Goal: Task Accomplishment & Management: Use online tool/utility

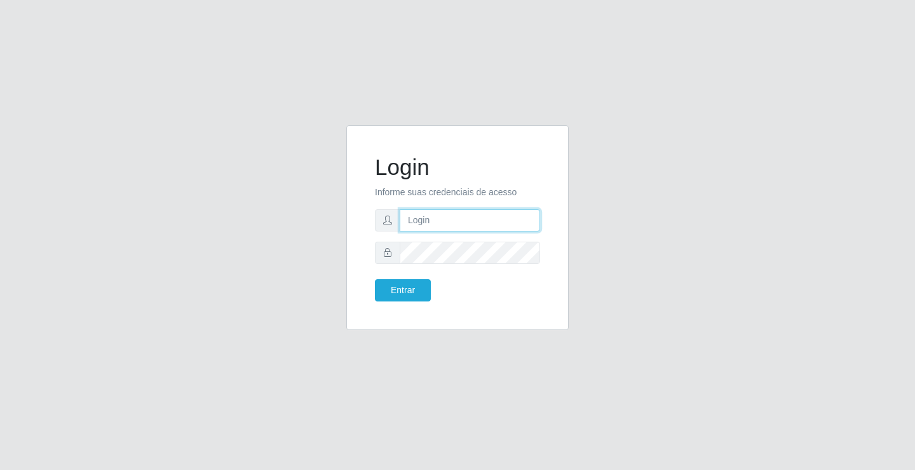
click at [484, 220] on input "text" at bounding box center [470, 220] width 140 height 22
type input "[PERSON_NAME]"
click at [375, 279] on button "Entrar" at bounding box center [403, 290] width 56 height 22
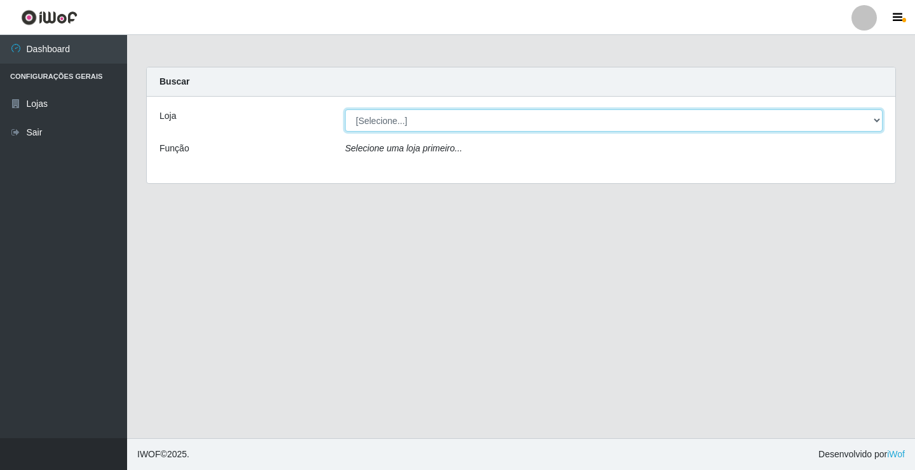
click at [468, 127] on select "[Selecione...] Ideal - Conceição" at bounding box center [614, 120] width 538 height 22
select select "231"
click at [345, 109] on select "[Selecione...] Ideal - Conceição" at bounding box center [614, 120] width 538 height 22
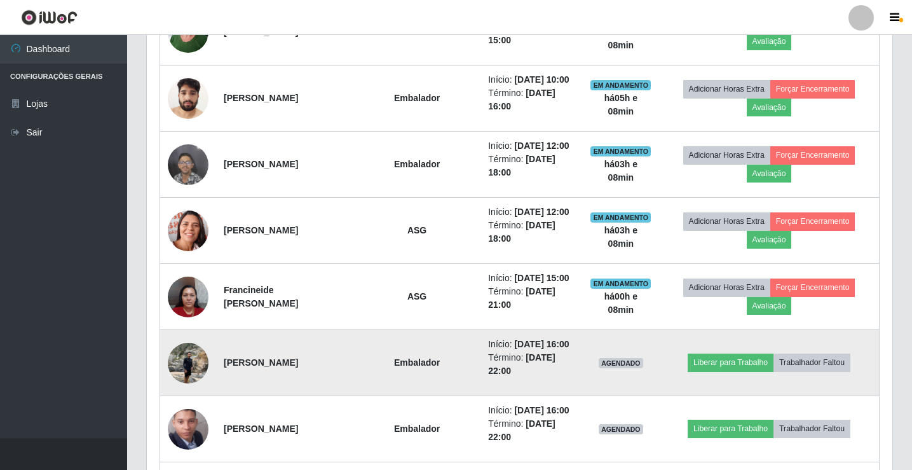
scroll to position [445, 0]
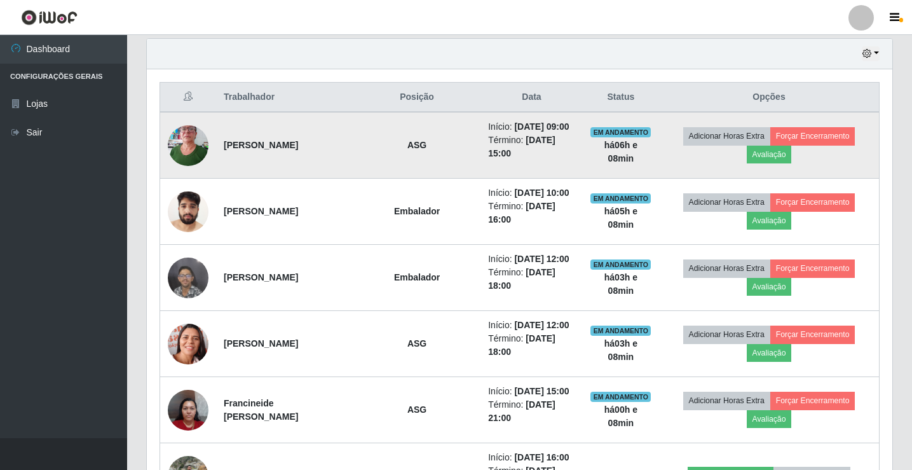
click at [186, 140] on img at bounding box center [188, 145] width 41 height 54
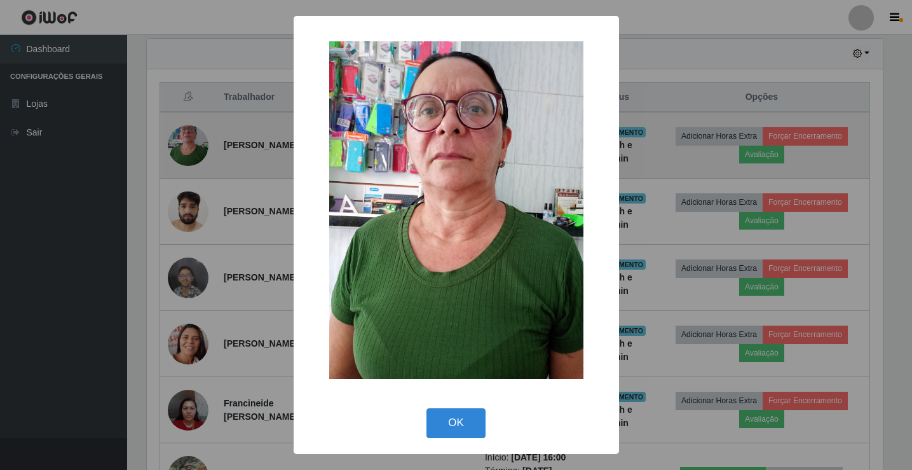
scroll to position [264, 739]
click at [186, 140] on div "× OK Cancel" at bounding box center [457, 235] width 915 height 470
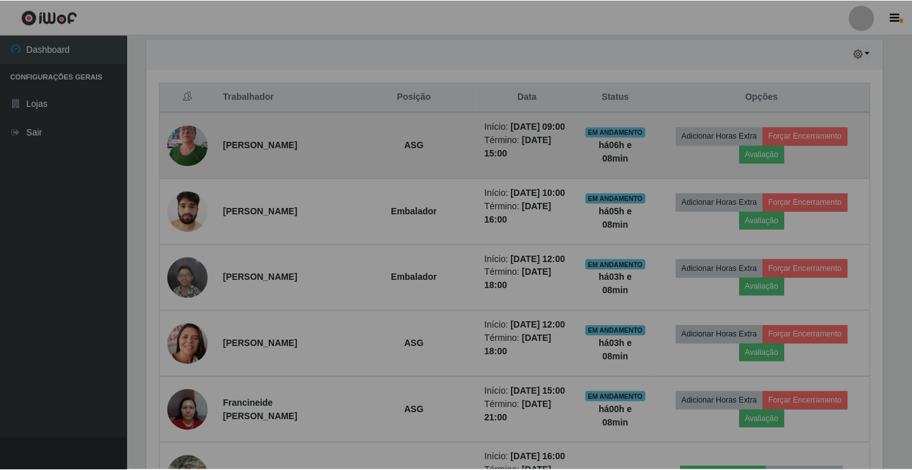
scroll to position [264, 745]
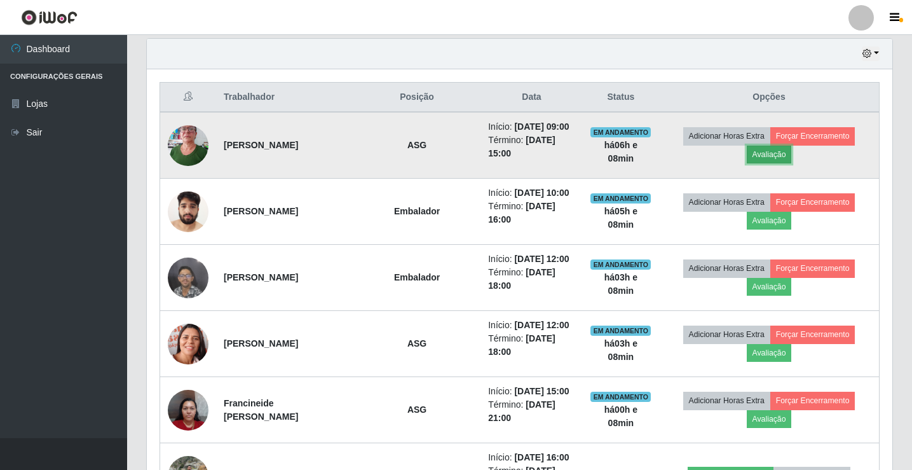
click at [781, 155] on button "Avaliação" at bounding box center [769, 155] width 45 height 18
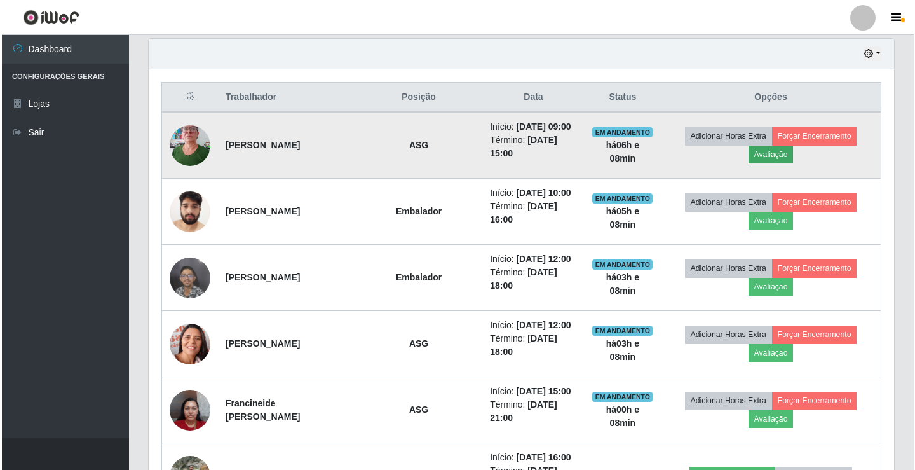
scroll to position [264, 739]
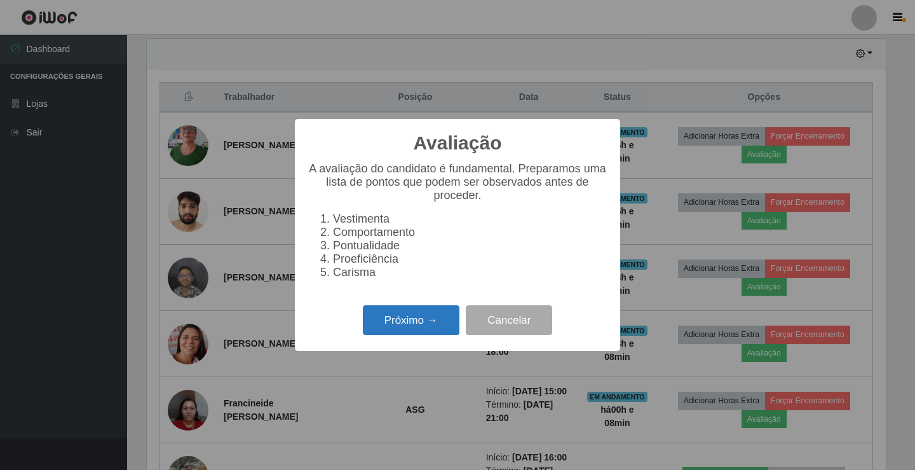
click at [420, 323] on button "Próximo →" at bounding box center [411, 320] width 97 height 30
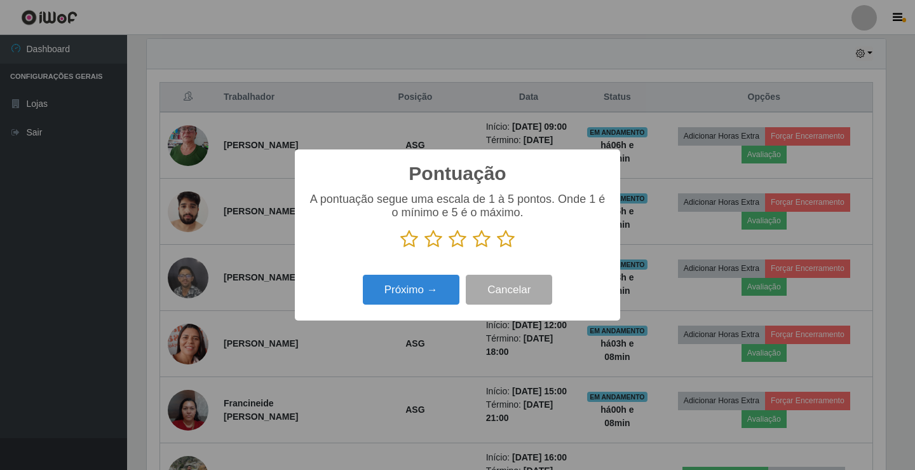
scroll to position [635231, 634755]
click at [460, 236] on icon at bounding box center [458, 238] width 18 height 19
click at [449, 248] on input "radio" at bounding box center [449, 248] width 0 height 0
click at [420, 287] on button "Próximo →" at bounding box center [411, 290] width 97 height 30
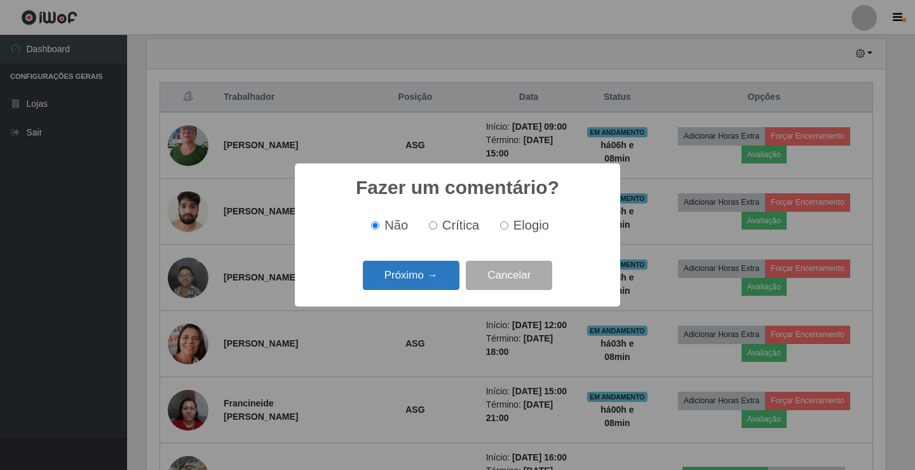
click at [418, 280] on button "Próximo →" at bounding box center [411, 276] width 97 height 30
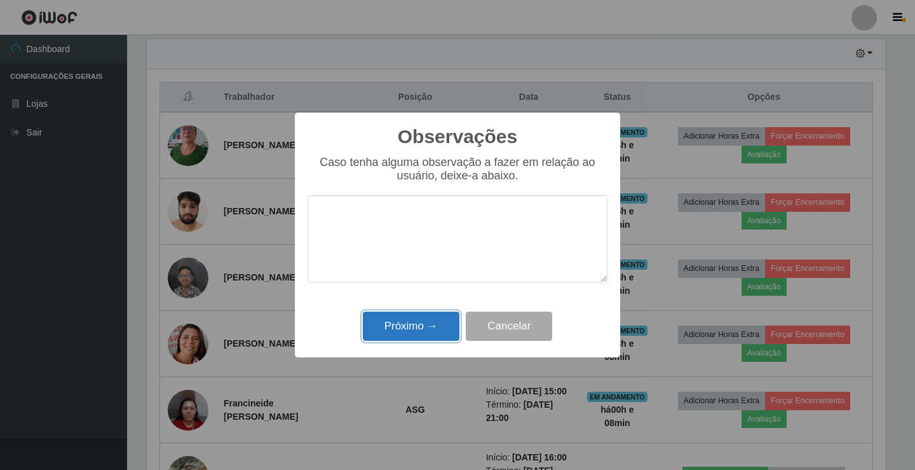
click at [416, 329] on button "Próximo →" at bounding box center [411, 326] width 97 height 30
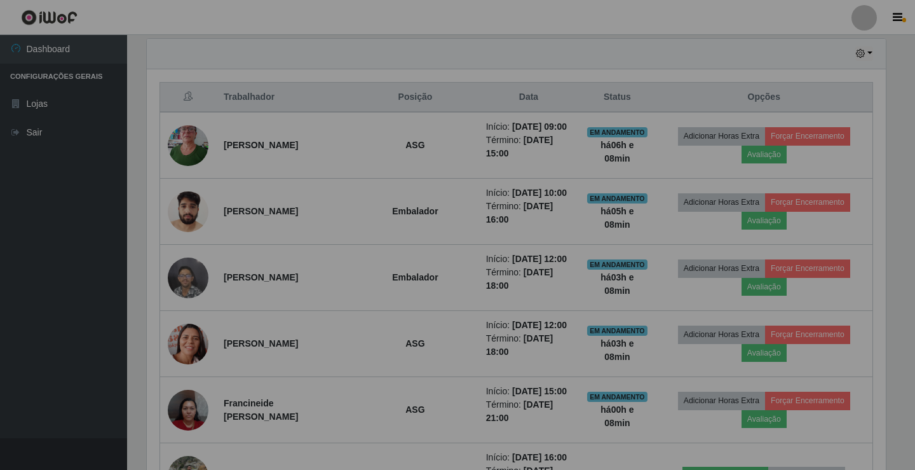
scroll to position [264, 745]
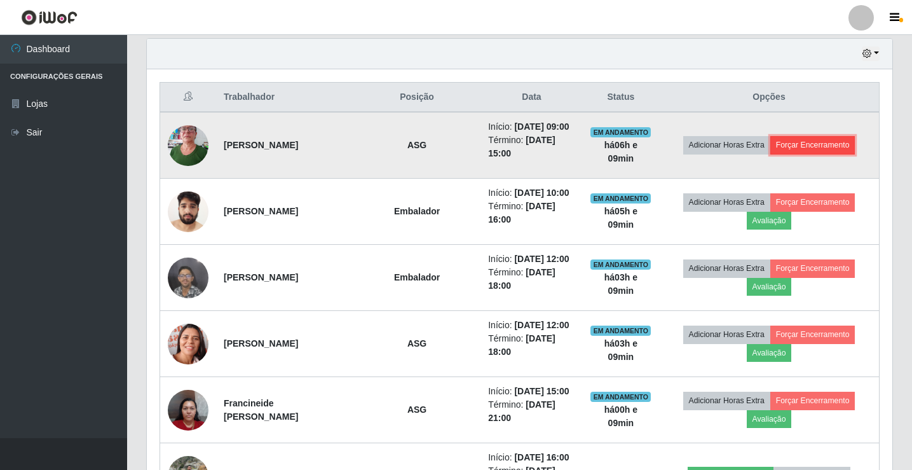
click at [811, 144] on button "Forçar Encerramento" at bounding box center [812, 145] width 85 height 18
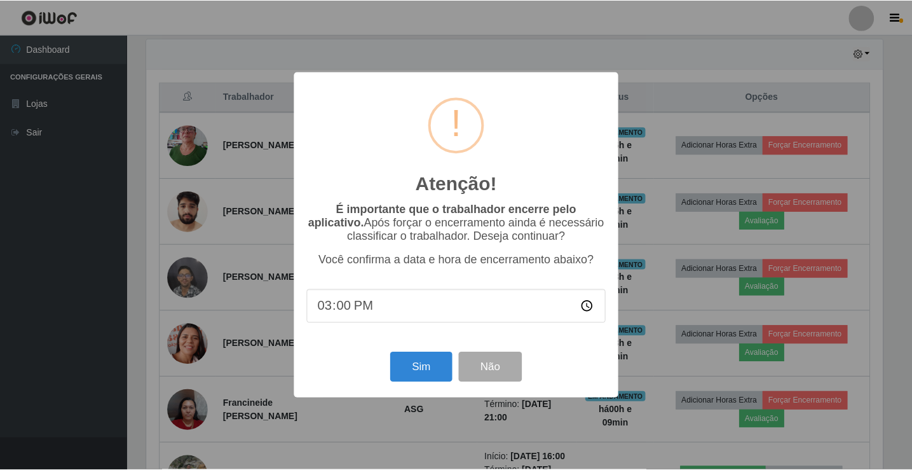
scroll to position [264, 739]
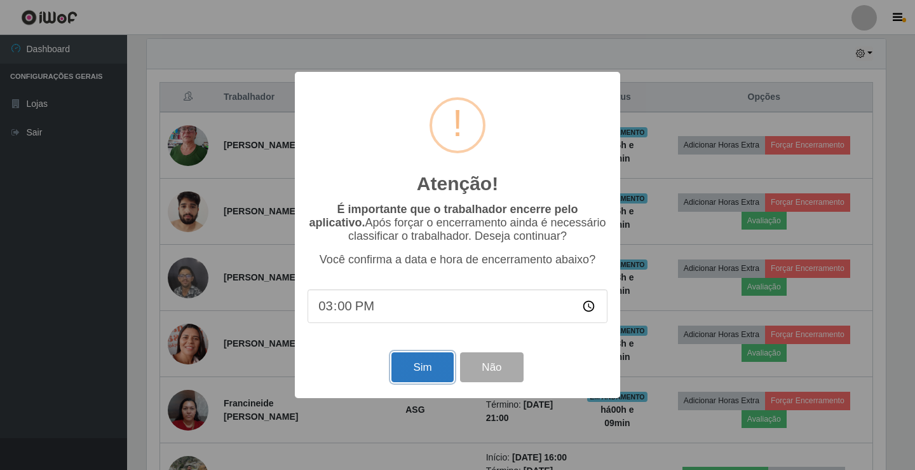
click at [407, 365] on button "Sim" at bounding box center [422, 367] width 62 height 30
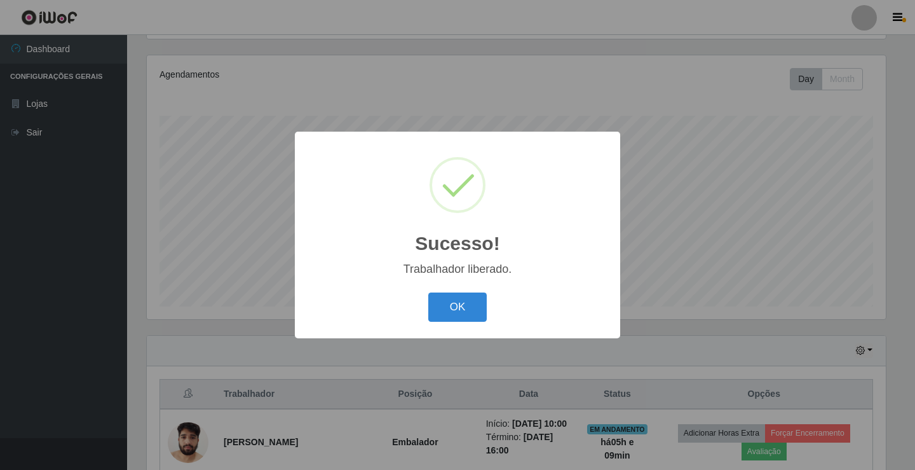
drag, startPoint x: 430, startPoint y: 311, endPoint x: 548, endPoint y: 271, distance: 124.6
click at [430, 311] on button "OK" at bounding box center [457, 307] width 59 height 30
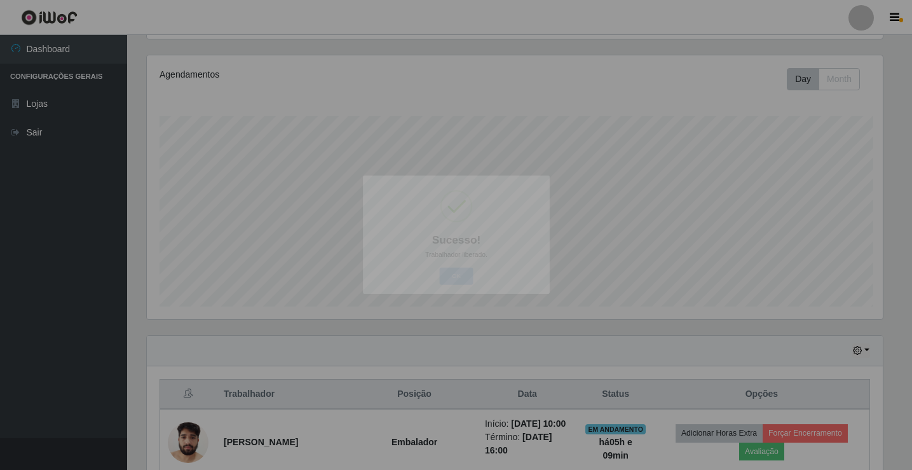
scroll to position [264, 745]
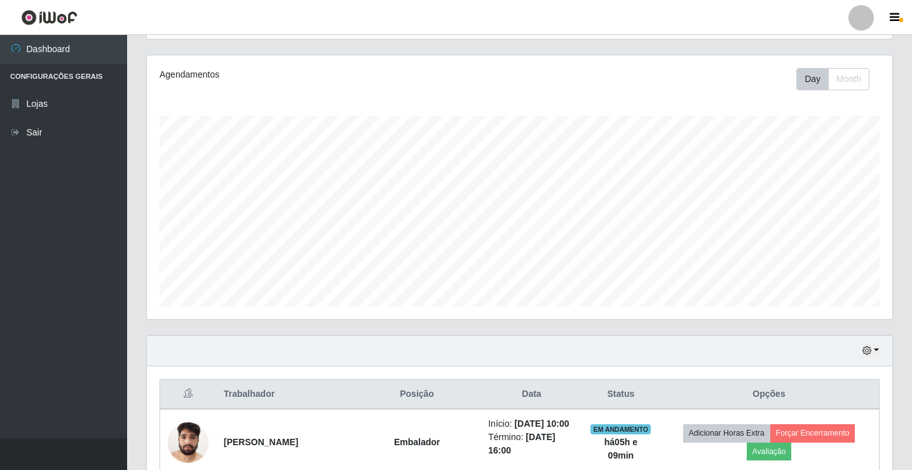
click at [855, 26] on div at bounding box center [860, 17] width 25 height 25
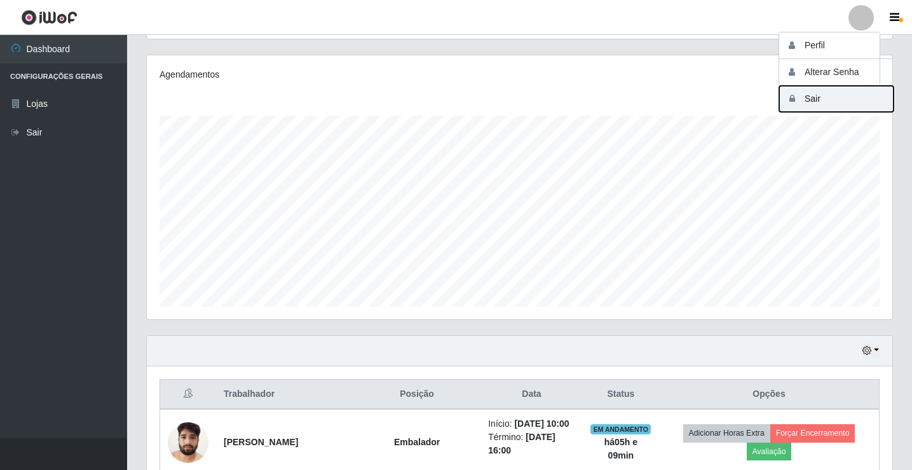
click at [839, 96] on button "Sair" at bounding box center [836, 99] width 114 height 26
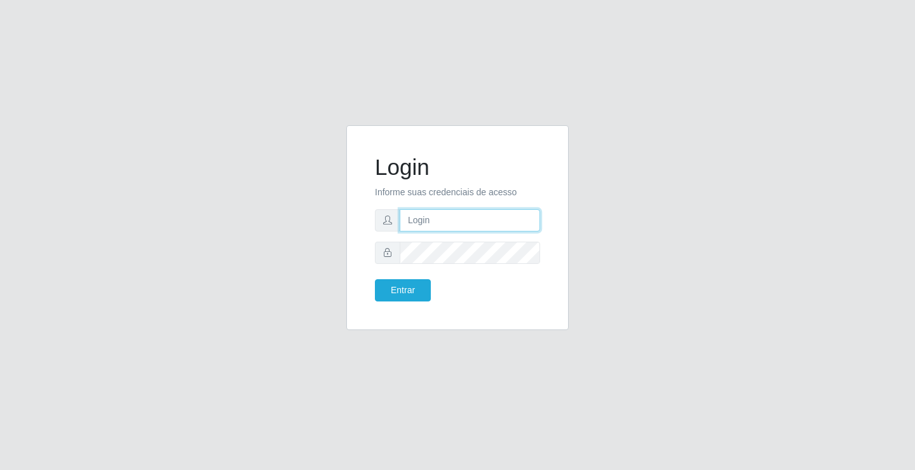
click at [433, 224] on input "text" at bounding box center [470, 220] width 140 height 22
type input "[PERSON_NAME]"
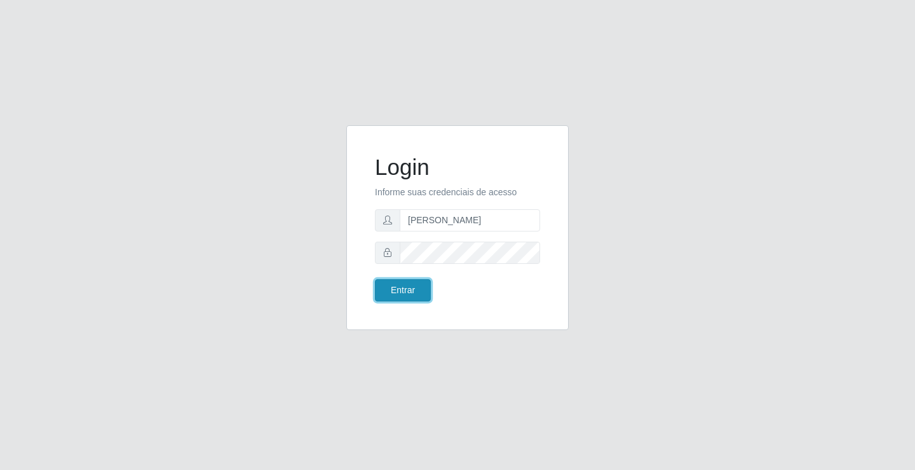
click at [406, 292] on button "Entrar" at bounding box center [403, 290] width 56 height 22
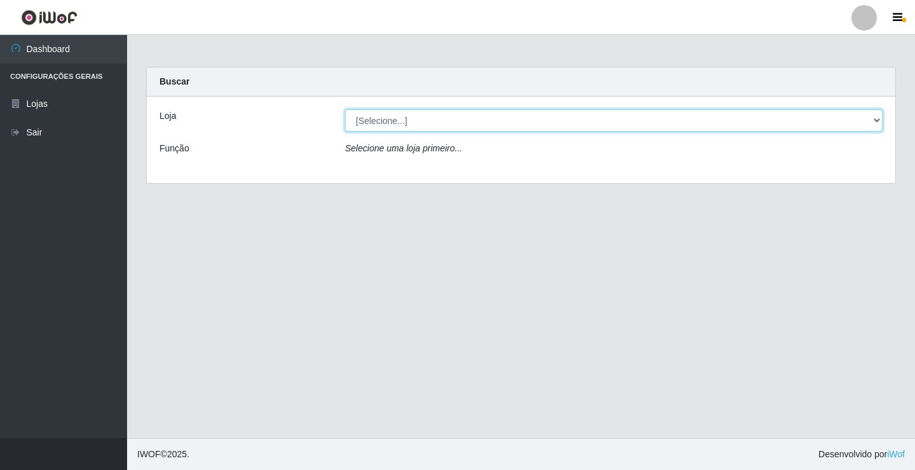
click at [384, 123] on select "[Selecione...] Ideal - Conceição" at bounding box center [614, 120] width 538 height 22
select select "231"
click at [345, 109] on select "[Selecione...] Ideal - Conceição" at bounding box center [614, 120] width 538 height 22
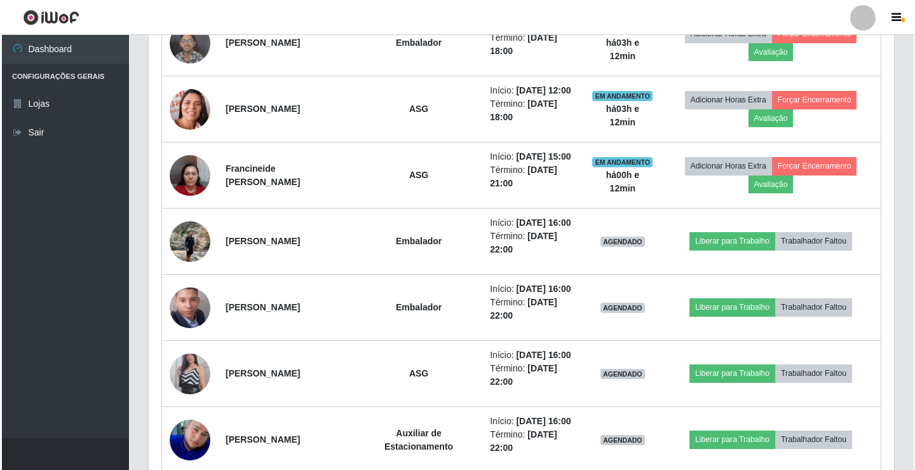
scroll to position [677, 0]
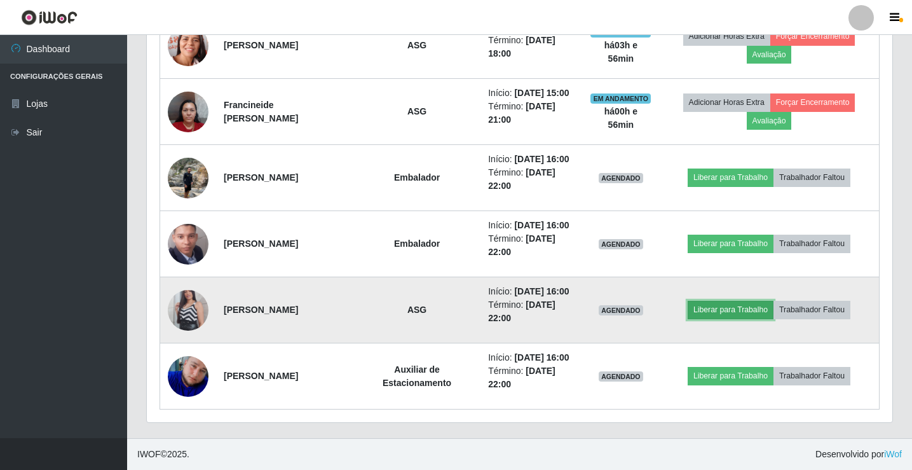
click at [725, 308] on button "Liberar para Trabalho" at bounding box center [731, 310] width 86 height 18
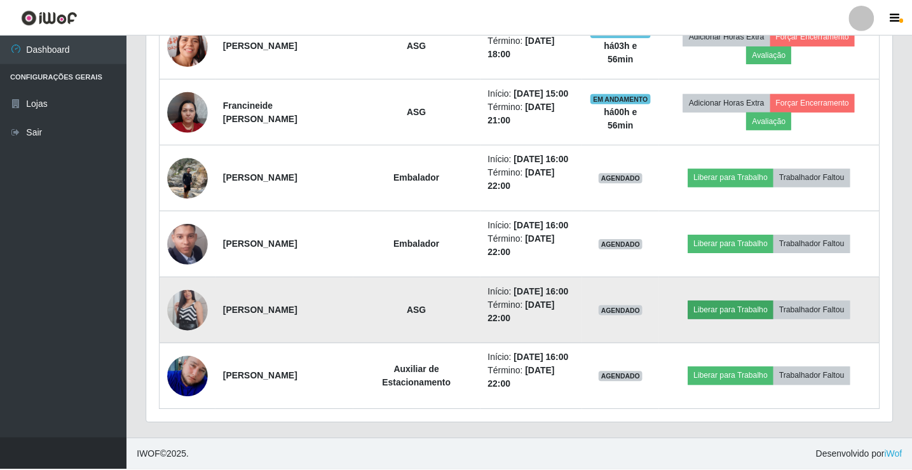
scroll to position [264, 739]
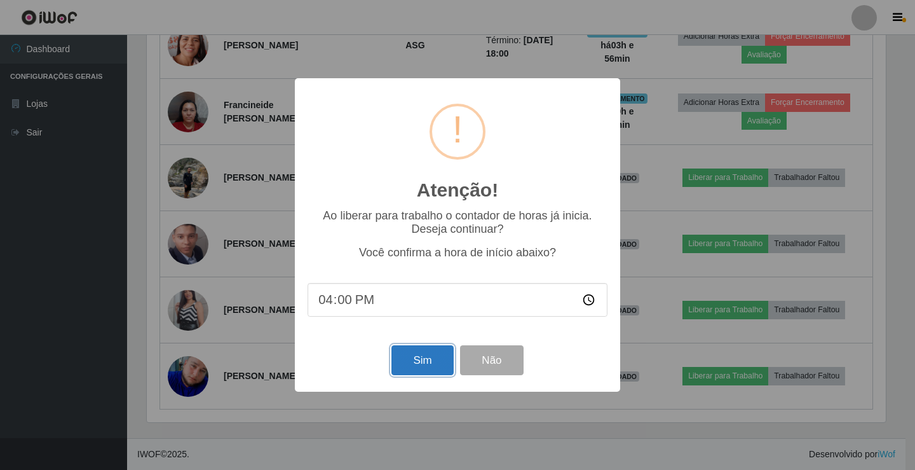
click at [408, 355] on button "Sim" at bounding box center [422, 360] width 62 height 30
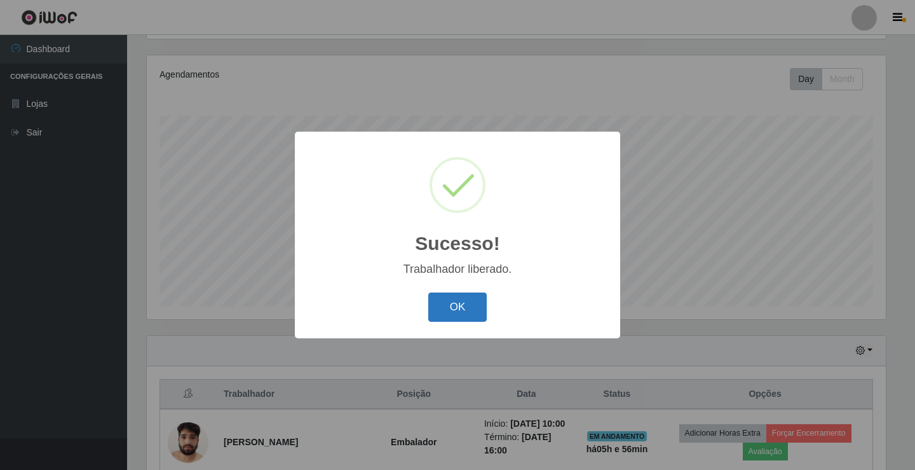
click at [432, 311] on button "OK" at bounding box center [457, 307] width 59 height 30
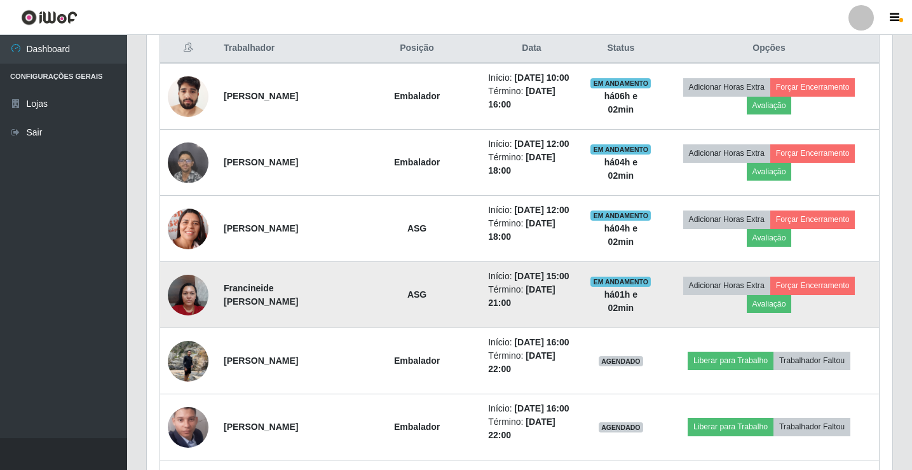
scroll to position [486, 0]
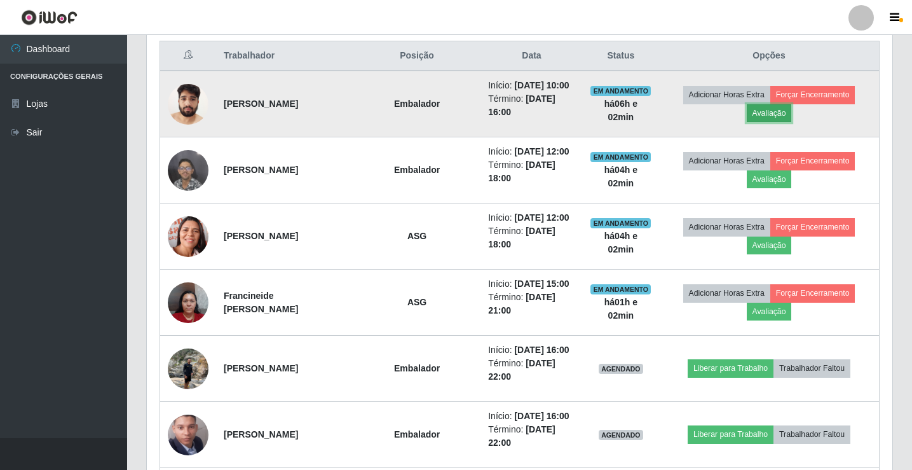
click at [779, 114] on button "Avaliação" at bounding box center [769, 113] width 45 height 18
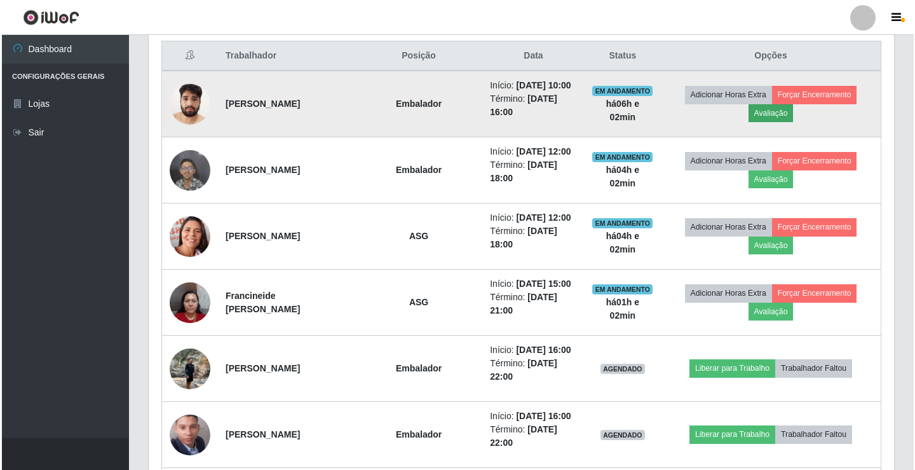
scroll to position [264, 739]
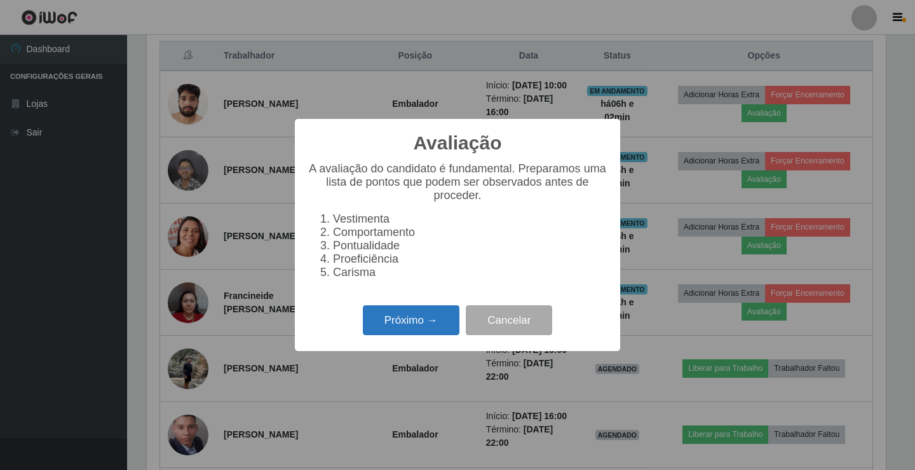
click at [381, 325] on button "Próximo →" at bounding box center [411, 320] width 97 height 30
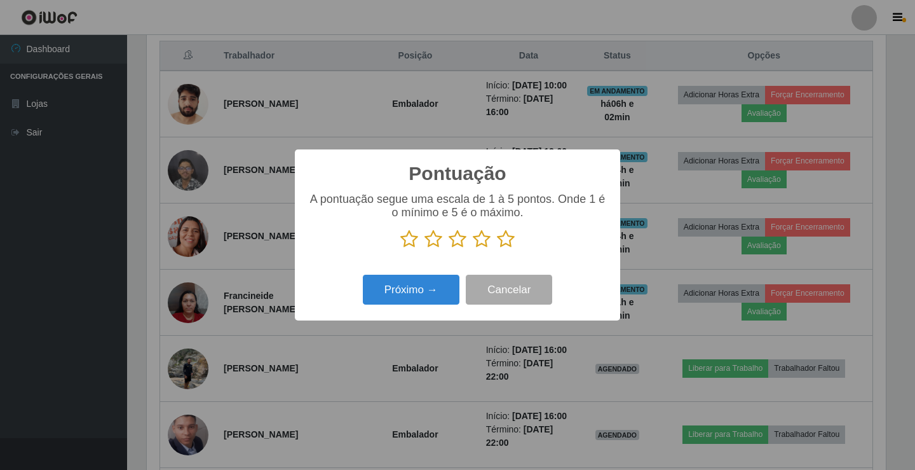
click at [506, 237] on icon at bounding box center [506, 238] width 18 height 19
click at [497, 248] on input "radio" at bounding box center [497, 248] width 0 height 0
click at [411, 285] on button "Próximo →" at bounding box center [411, 290] width 97 height 30
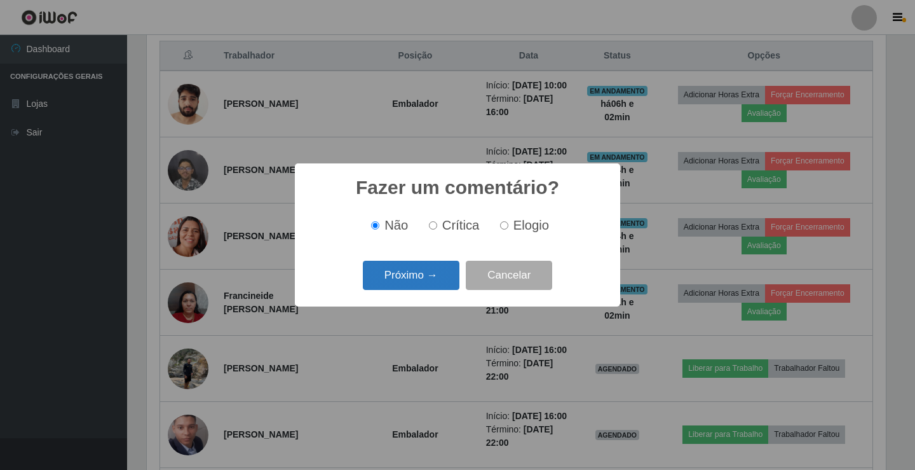
click at [438, 273] on button "Próximo →" at bounding box center [411, 276] width 97 height 30
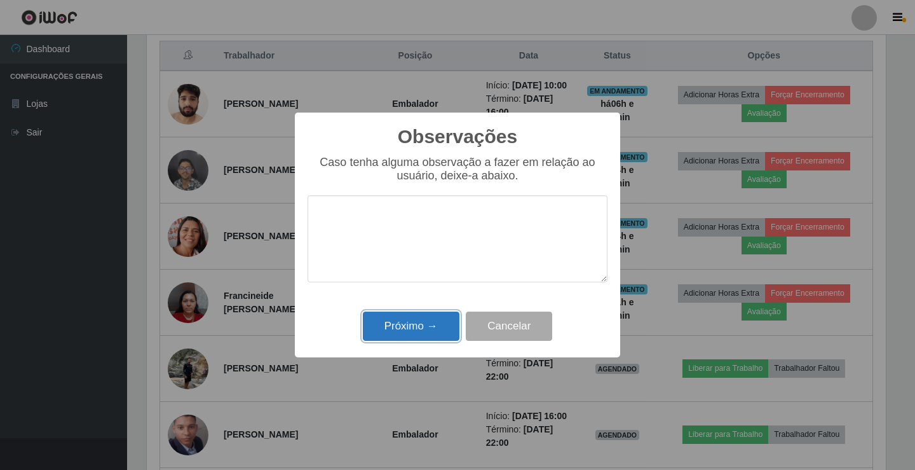
click at [432, 322] on button "Próximo →" at bounding box center [411, 326] width 97 height 30
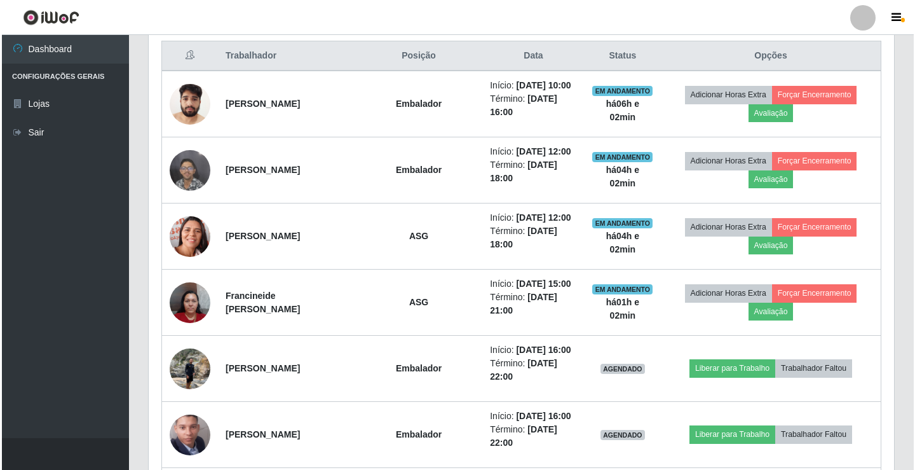
scroll to position [264, 745]
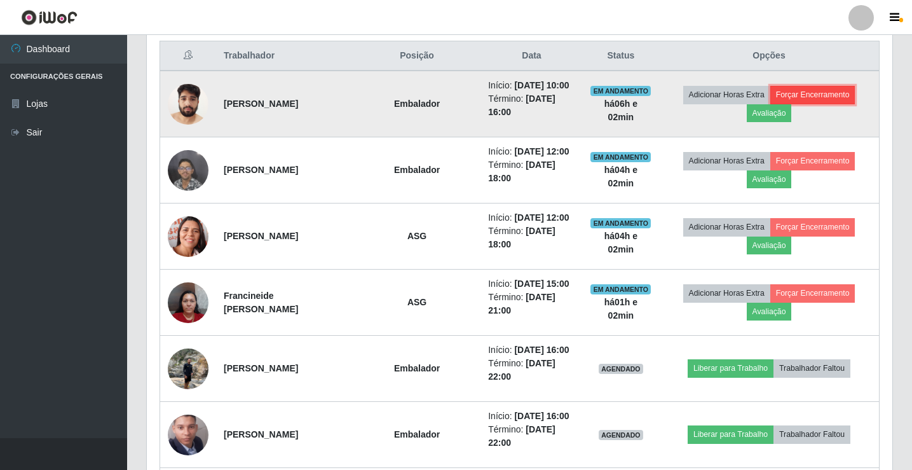
click at [783, 90] on button "Forçar Encerramento" at bounding box center [812, 95] width 85 height 18
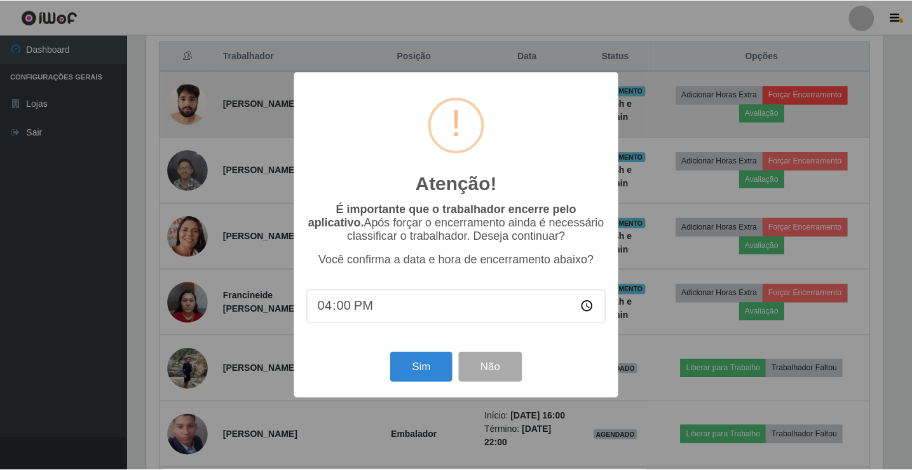
scroll to position [264, 739]
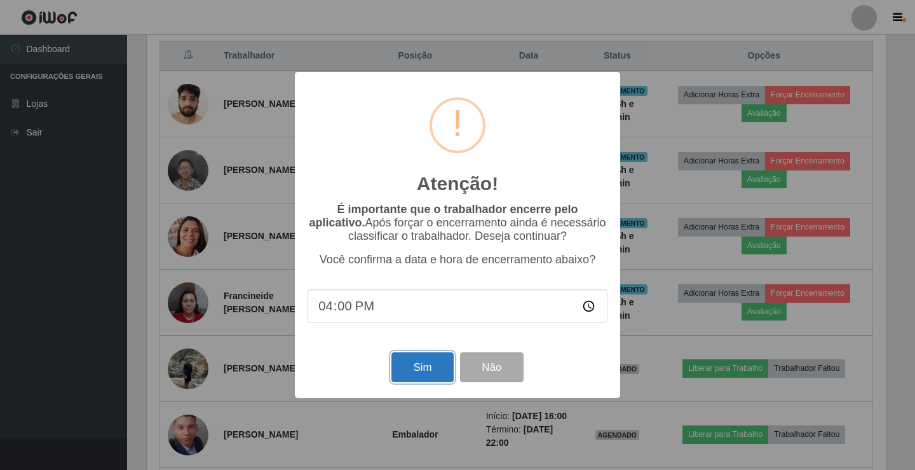
click at [412, 370] on button "Sim" at bounding box center [422, 367] width 62 height 30
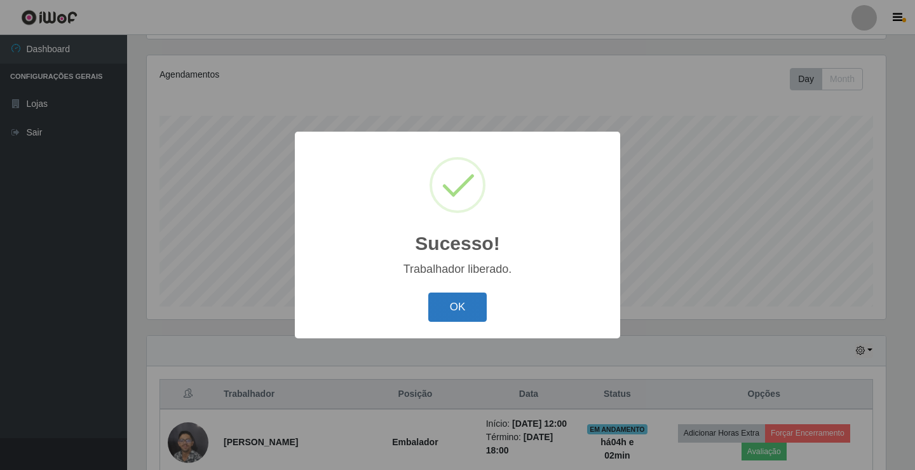
click at [451, 295] on button "OK" at bounding box center [457, 307] width 59 height 30
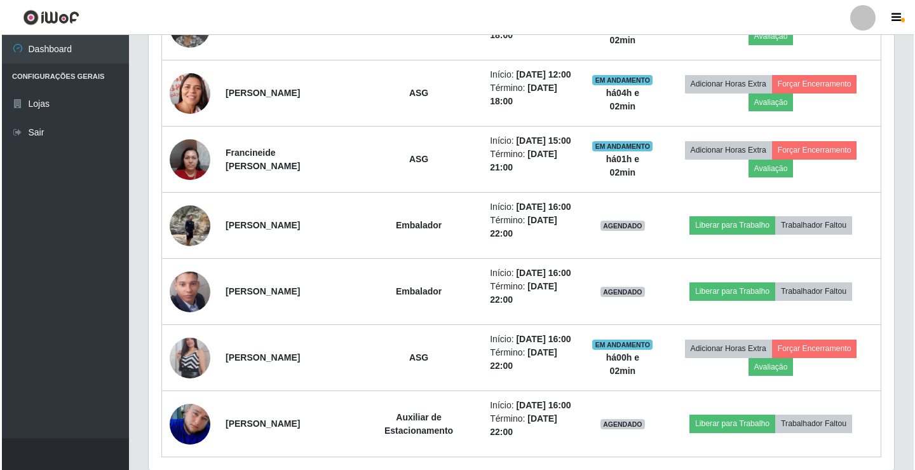
scroll to position [593, 0]
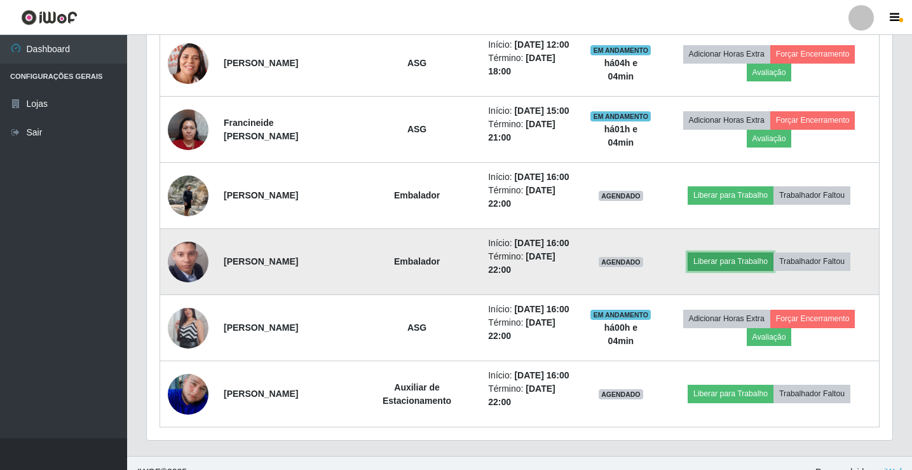
click at [707, 268] on button "Liberar para Trabalho" at bounding box center [731, 261] width 86 height 18
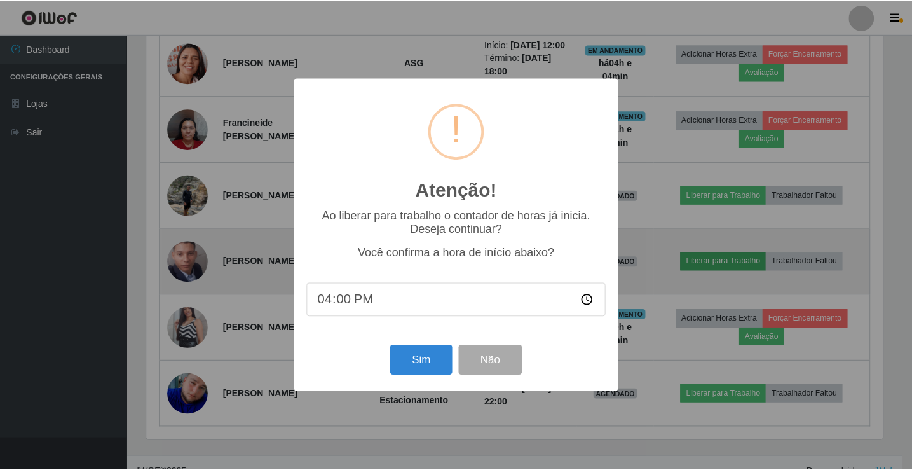
scroll to position [264, 739]
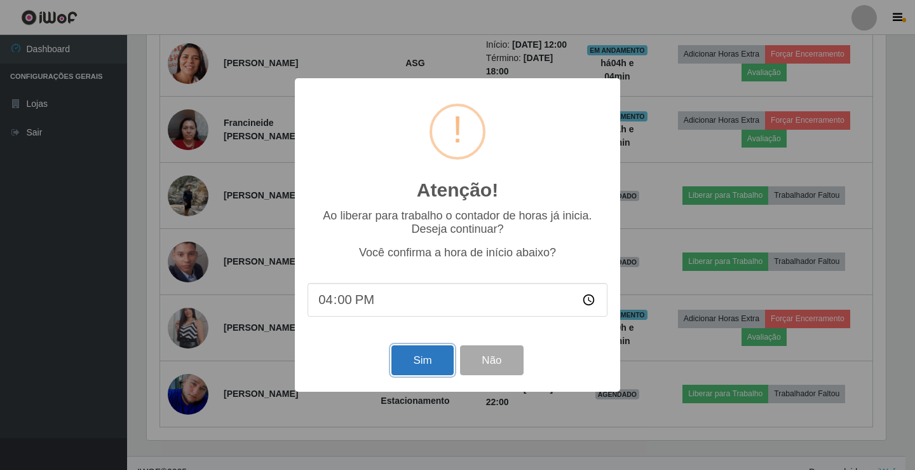
click at [420, 369] on button "Sim" at bounding box center [422, 360] width 62 height 30
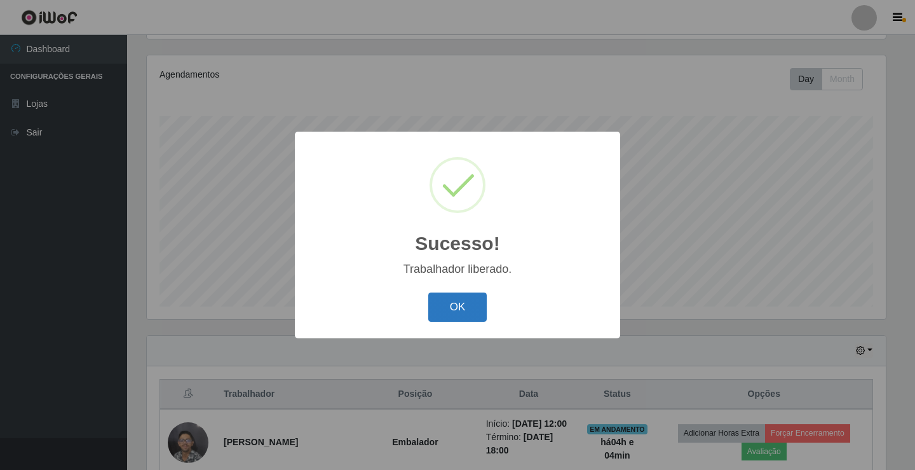
click at [444, 312] on button "OK" at bounding box center [457, 307] width 59 height 30
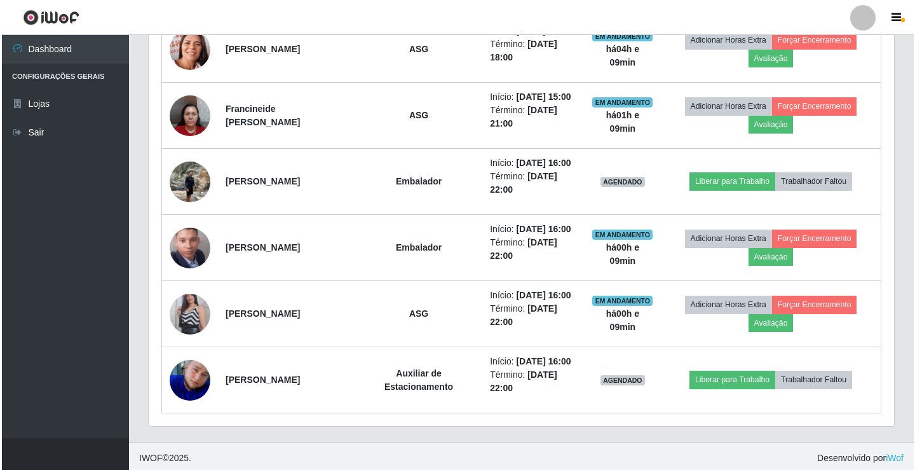
scroll to position [611, 0]
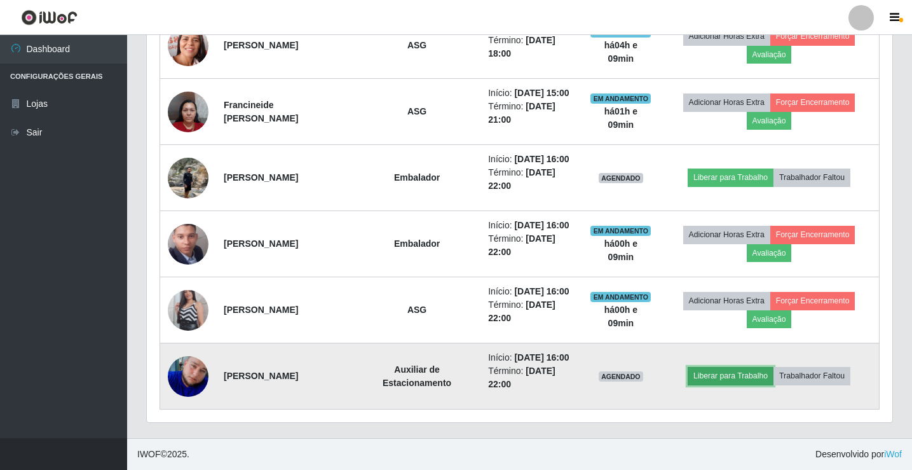
click at [728, 375] on button "Liberar para Trabalho" at bounding box center [731, 376] width 86 height 18
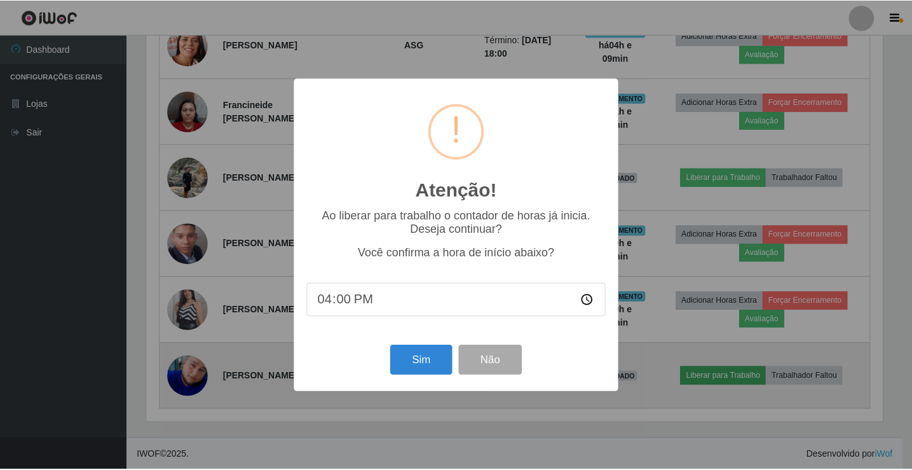
scroll to position [264, 739]
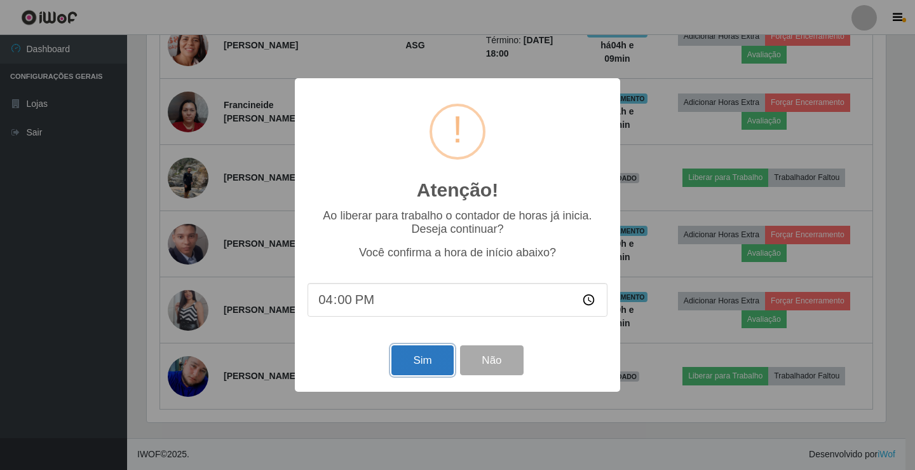
click at [426, 362] on button "Sim" at bounding box center [422, 360] width 62 height 30
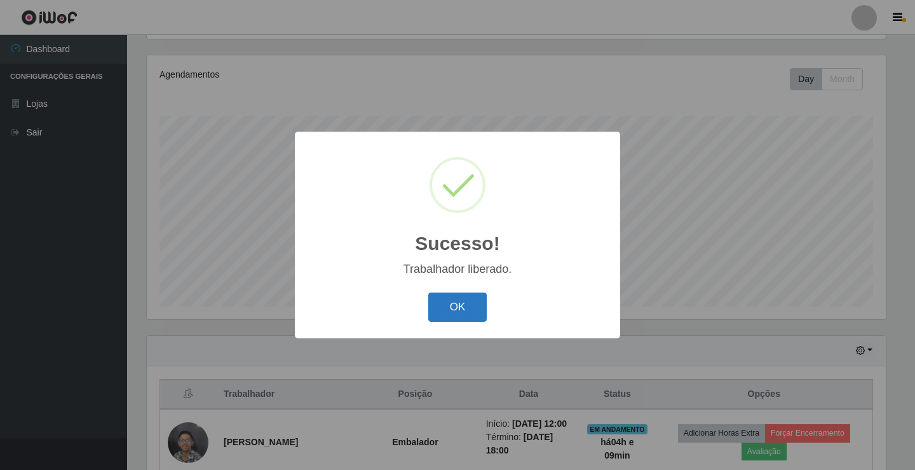
click at [441, 306] on button "OK" at bounding box center [457, 307] width 59 height 30
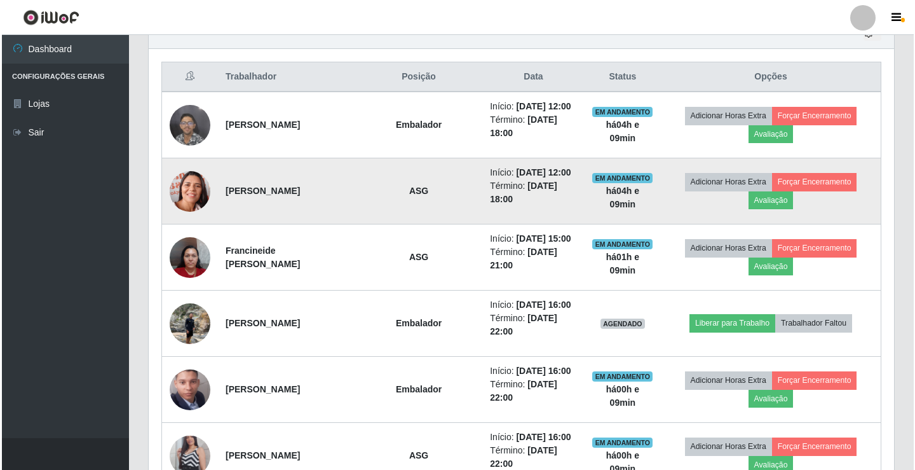
scroll to position [466, 0]
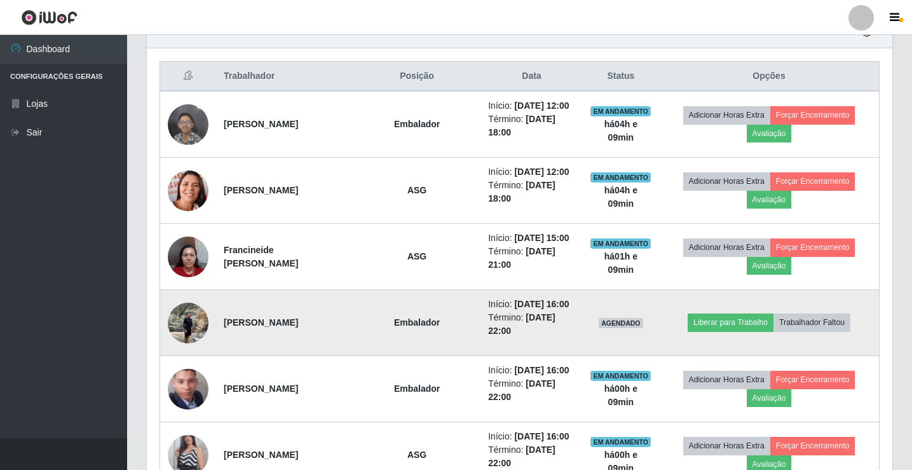
click at [184, 330] on img at bounding box center [188, 323] width 41 height 54
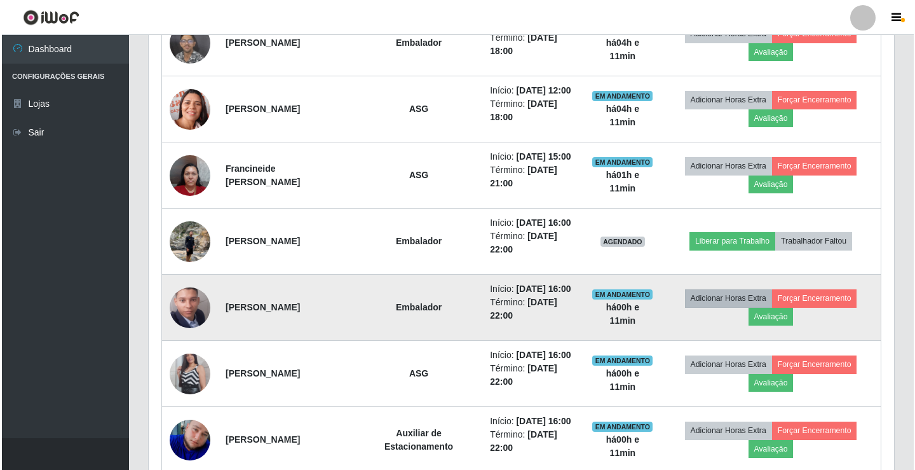
scroll to position [484, 0]
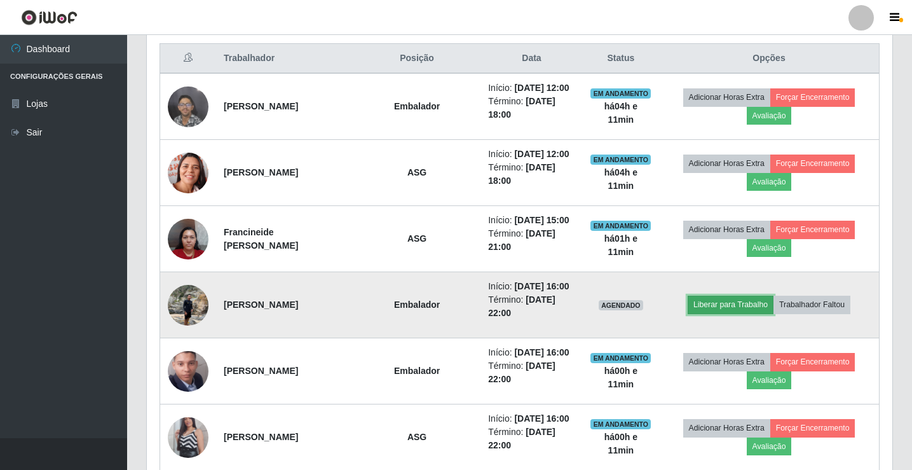
click at [749, 301] on button "Liberar para Trabalho" at bounding box center [731, 305] width 86 height 18
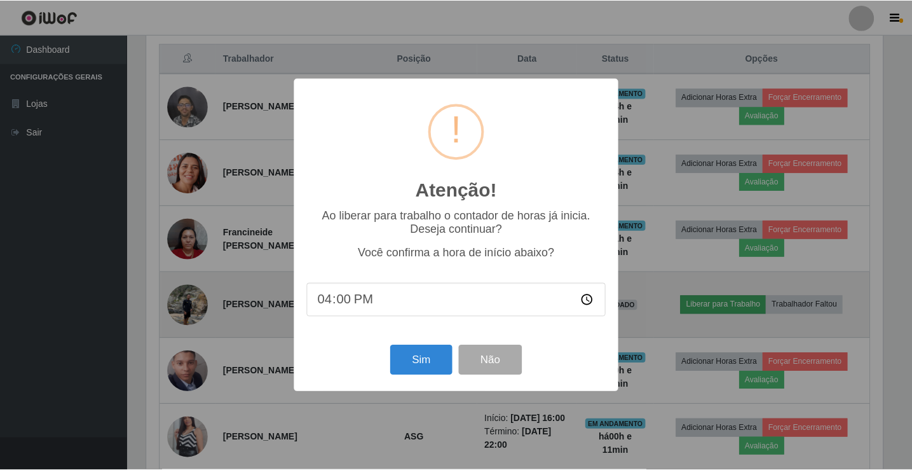
scroll to position [264, 739]
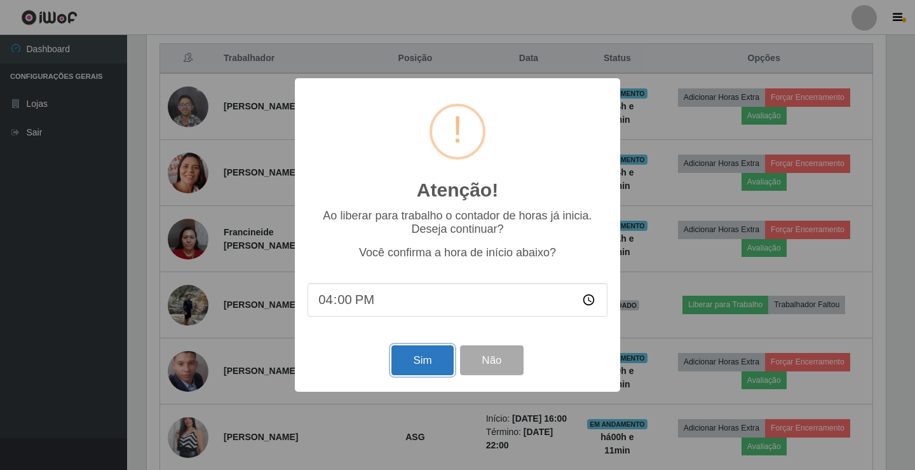
click at [413, 360] on button "Sim" at bounding box center [422, 360] width 62 height 30
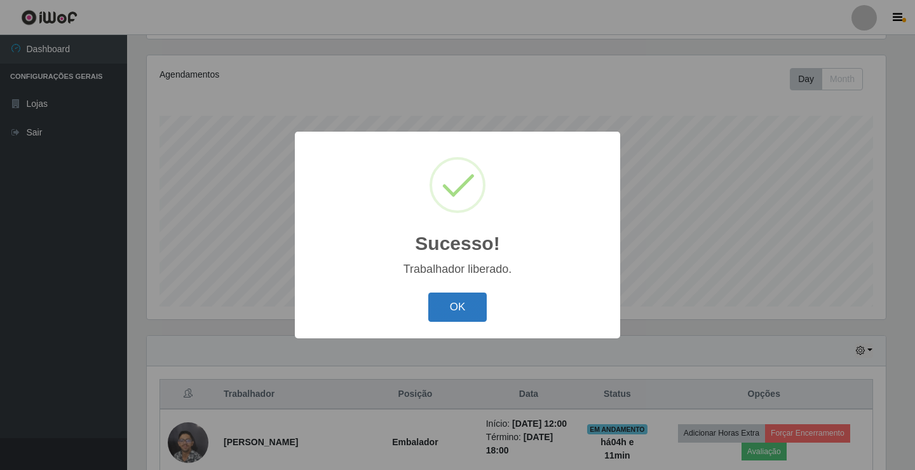
click at [461, 311] on button "OK" at bounding box center [457, 307] width 59 height 30
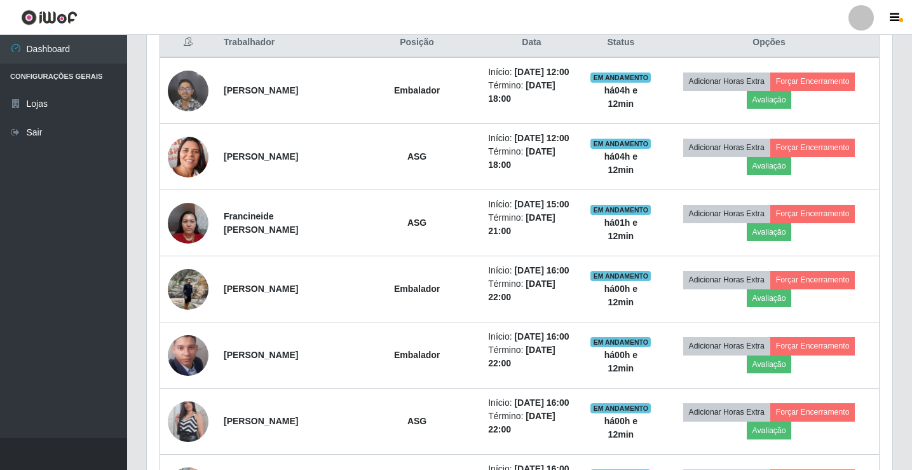
scroll to position [529, 0]
